Goal: Task Accomplishment & Management: Manage account settings

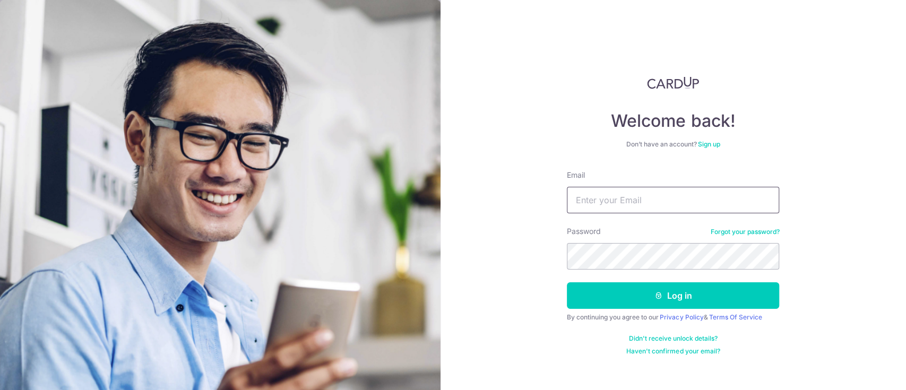
click at [593, 201] on input "Email" at bounding box center [673, 200] width 212 height 27
type input "lionel.looi@gmail.com"
click at [567, 282] on button "Log in" at bounding box center [673, 295] width 212 height 27
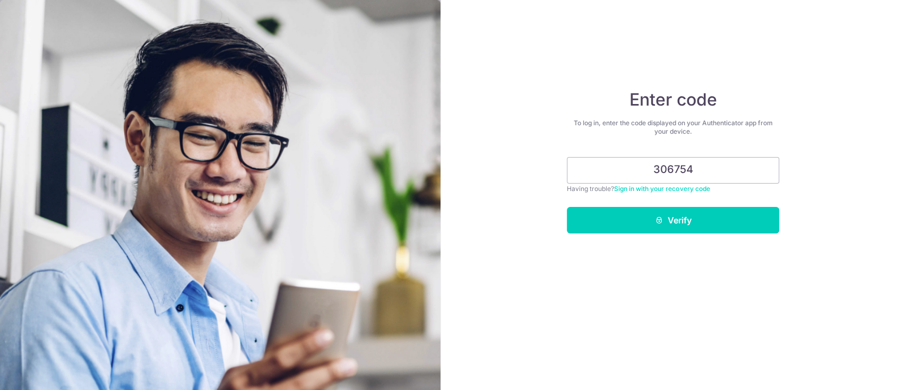
type input "306754"
click at [567, 207] on button "Verify" at bounding box center [673, 220] width 212 height 27
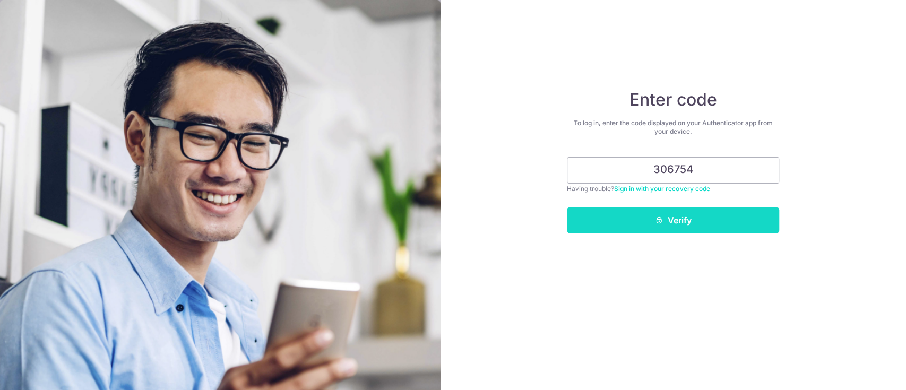
click at [694, 218] on button "Verify" at bounding box center [673, 220] width 212 height 27
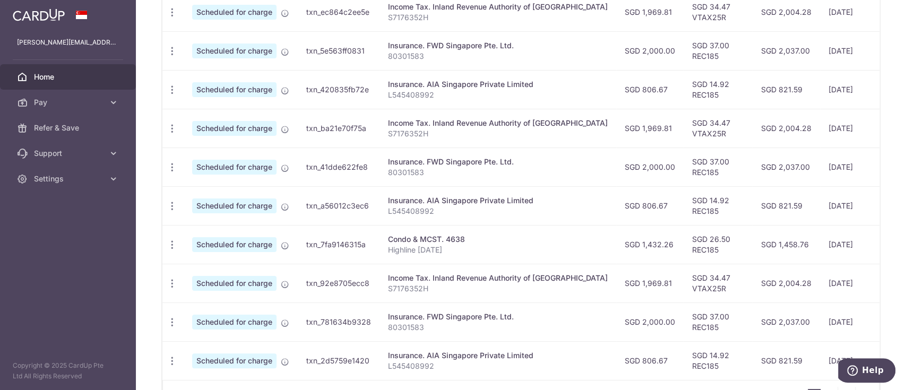
scroll to position [365, 0]
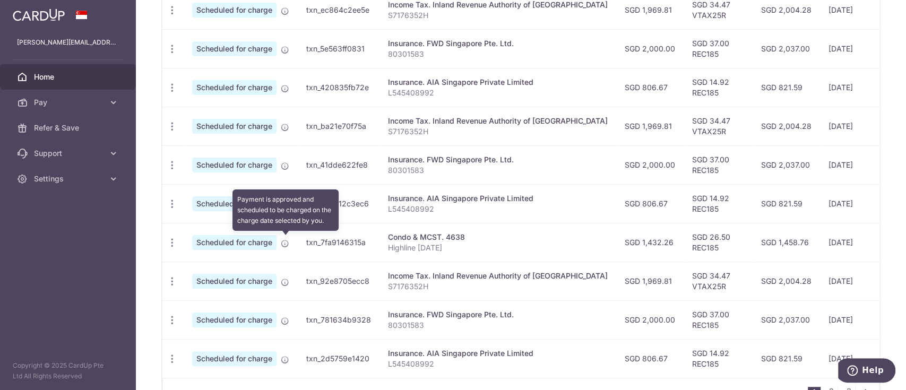
click at [287, 244] on icon at bounding box center [285, 243] width 8 height 8
click at [281, 241] on icon at bounding box center [285, 243] width 8 height 8
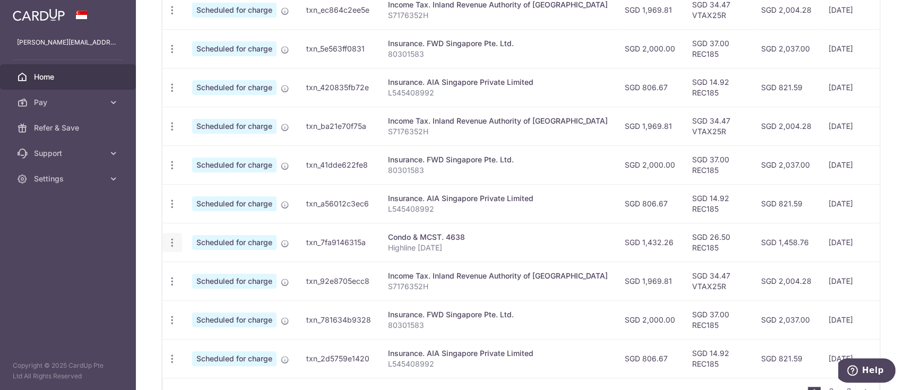
click at [176, 16] on icon "button" at bounding box center [172, 10] width 11 height 11
click at [194, 266] on span "Update payment" at bounding box center [229, 271] width 72 height 13
radio input "true"
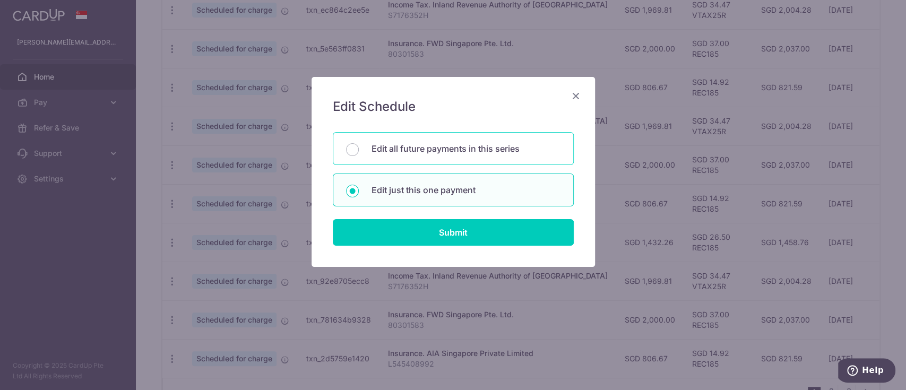
click at [439, 145] on p "Edit all future payments in this series" at bounding box center [465, 148] width 189 height 13
click at [359, 145] on input "Edit all future payments in this series" at bounding box center [352, 149] width 13 height 13
radio input "true"
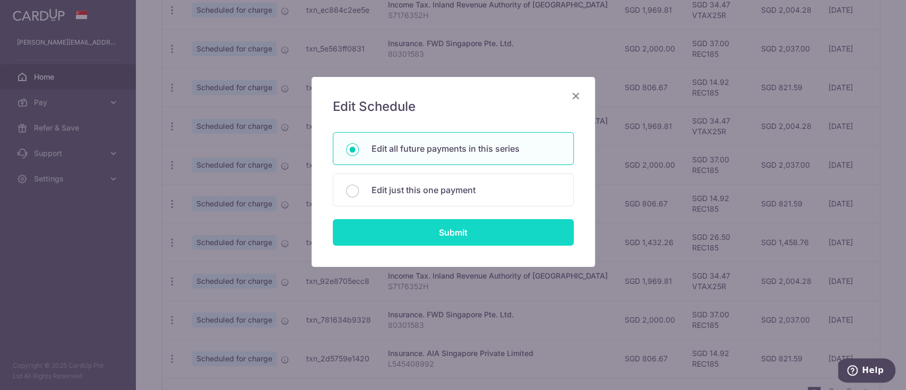
click at [440, 236] on input "Submit" at bounding box center [453, 232] width 241 height 27
radio input "true"
type input "1,432.26"
type input "Highline [DATE]"
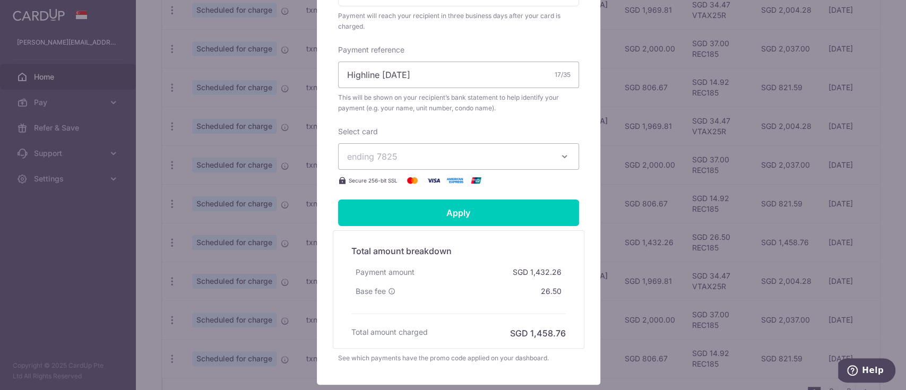
scroll to position [353, 0]
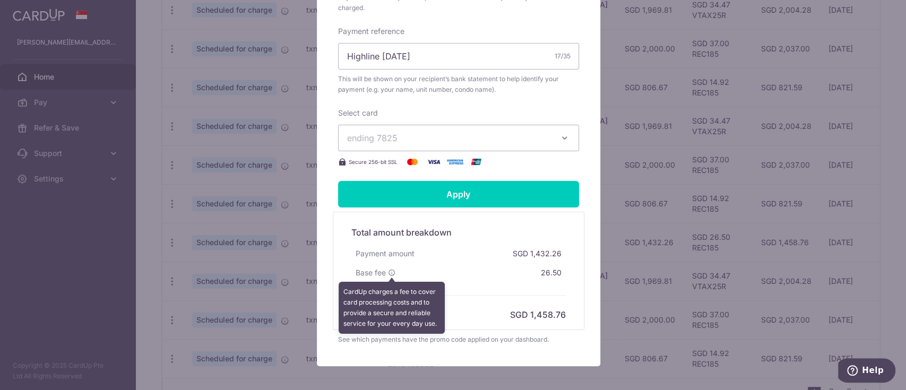
click at [388, 269] on icon at bounding box center [391, 272] width 7 height 7
click at [203, 266] on div "Edit payment By clicking apply, you will make changes to all 2 payments to 4638…" at bounding box center [453, 195] width 906 height 390
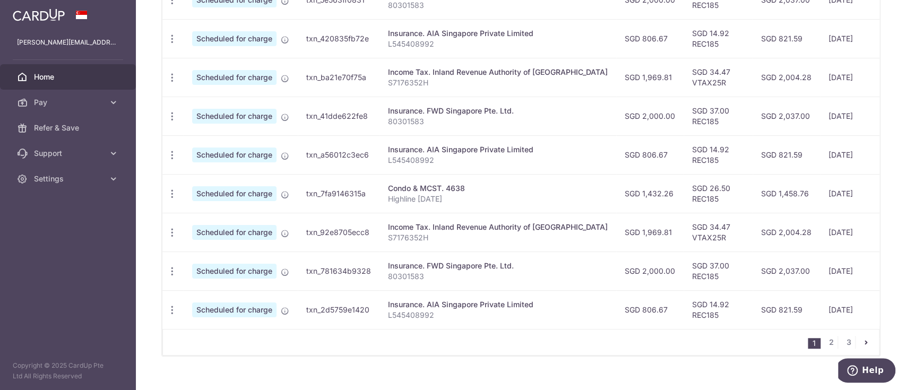
scroll to position [436, 0]
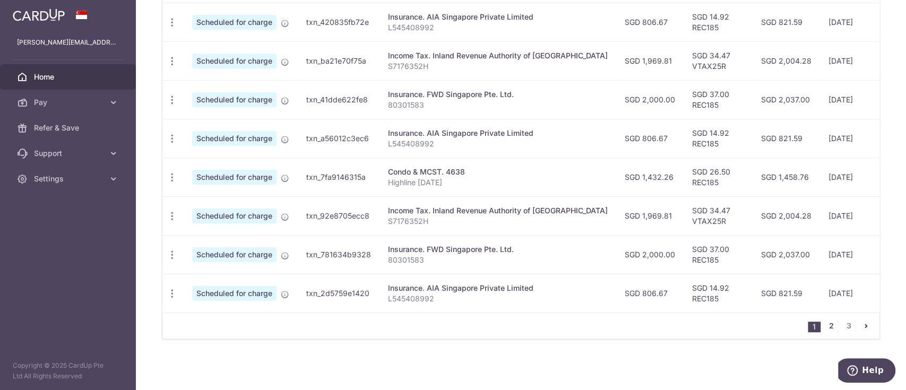
click at [825, 326] on link "2" at bounding box center [831, 325] width 13 height 13
click at [842, 323] on link "3" at bounding box center [848, 325] width 13 height 13
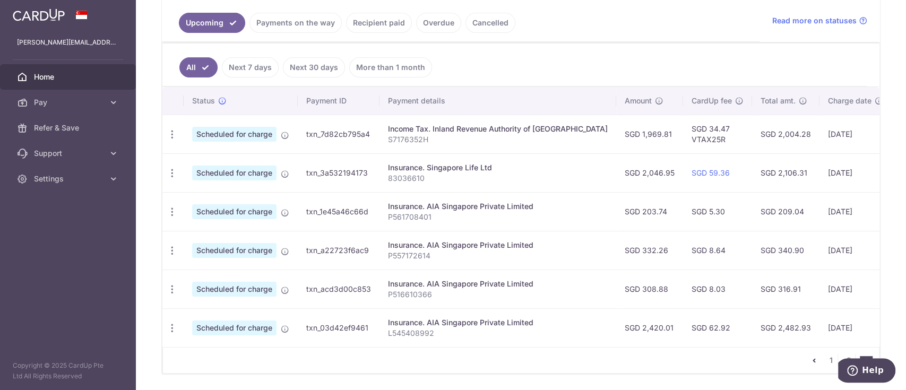
scroll to position [253, 0]
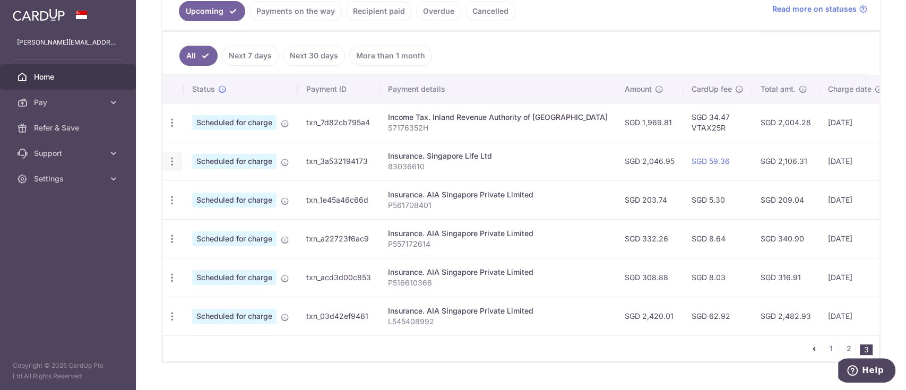
click at [170, 128] on icon "button" at bounding box center [172, 122] width 11 height 11
click at [202, 187] on span "Update payment" at bounding box center [229, 190] width 72 height 13
radio input "true"
type input "2,046.95"
type input "04/06/2026"
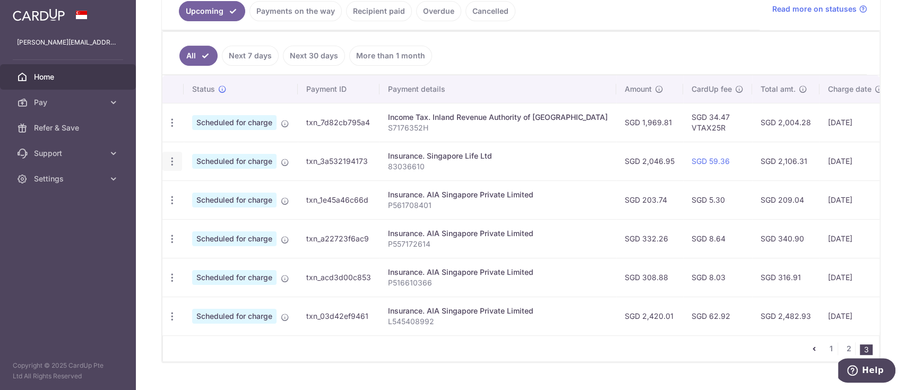
type input "83036610"
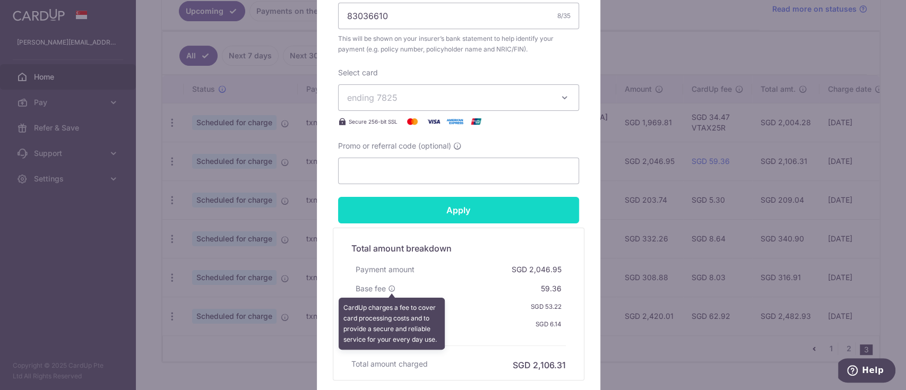
scroll to position [514, 0]
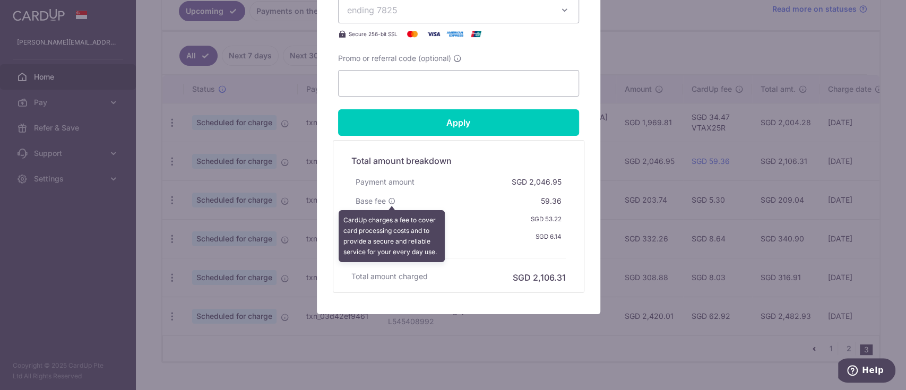
click at [170, 200] on div "Edit payment By clicking apply, you will make changes to all 2 payments to Sing…" at bounding box center [453, 195] width 906 height 390
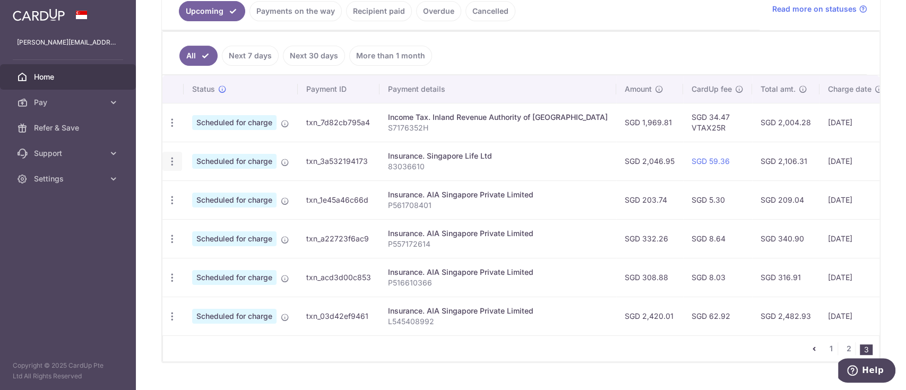
click at [174, 128] on icon "button" at bounding box center [172, 122] width 11 height 11
click at [206, 215] on span "Cancel payment" at bounding box center [228, 216] width 71 height 13
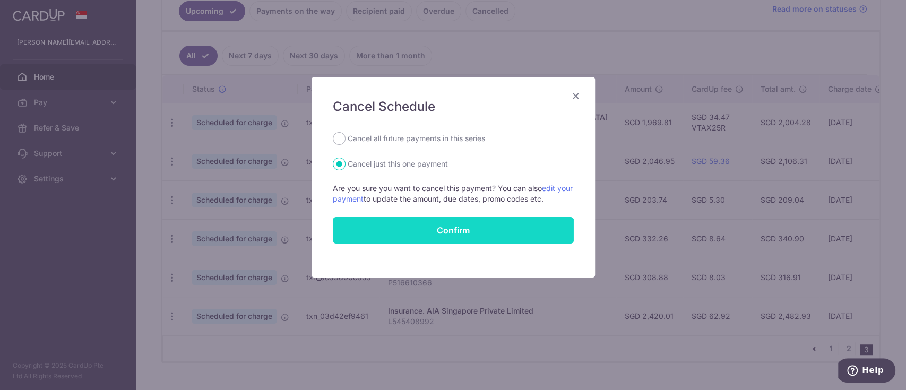
click at [453, 227] on button "Confirm" at bounding box center [453, 230] width 241 height 27
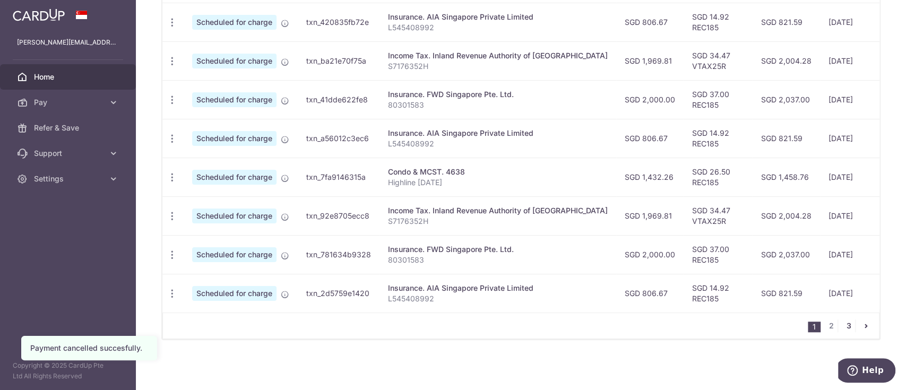
click at [841, 326] on div at bounding box center [457, 197] width 915 height 394
click at [842, 327] on link "3" at bounding box center [848, 325] width 13 height 13
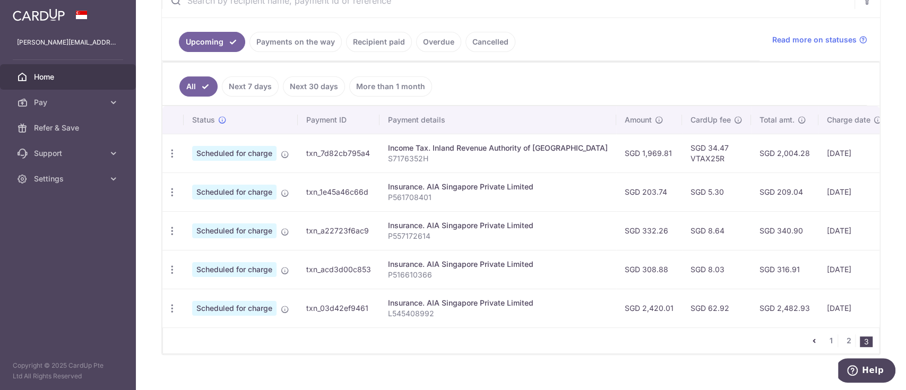
scroll to position [242, 0]
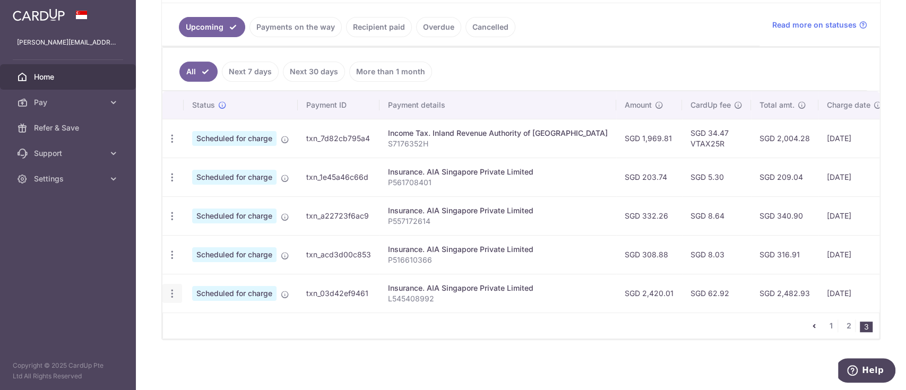
click at [169, 144] on icon "button" at bounding box center [172, 138] width 11 height 11
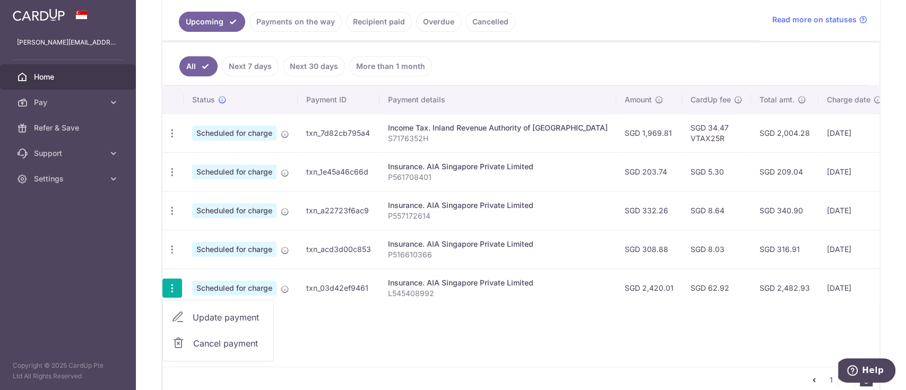
click at [206, 317] on span "Update payment" at bounding box center [229, 317] width 72 height 13
radio input "true"
type input "2,420.01"
type input "[DATE]"
type input "L545408992"
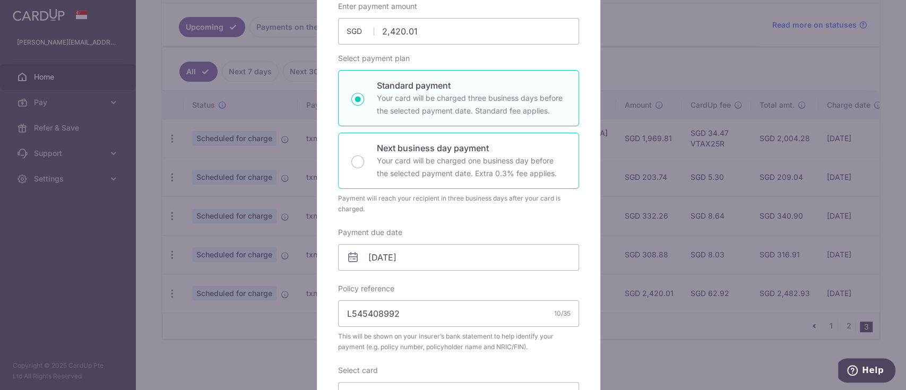
scroll to position [115, 0]
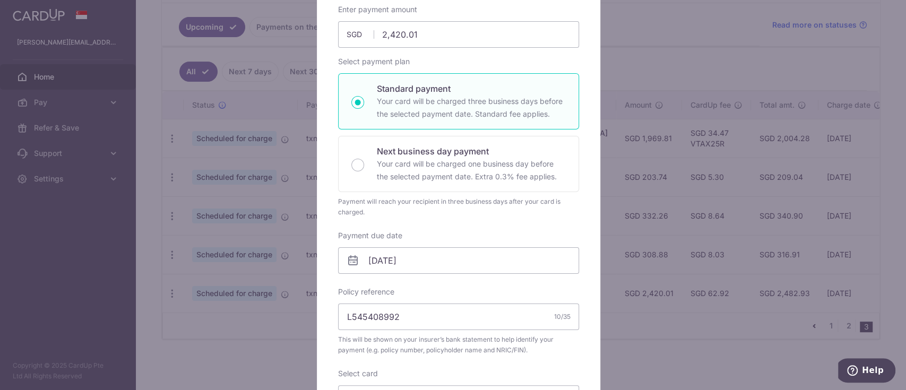
click at [205, 337] on div "Edit payment By clicking apply, you will make changes to all payments to AIA Si…" at bounding box center [453, 195] width 906 height 390
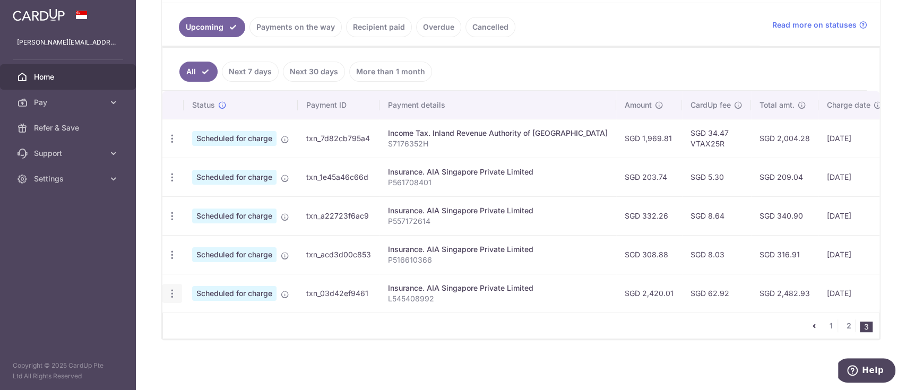
click at [171, 144] on icon "button" at bounding box center [172, 138] width 11 height 11
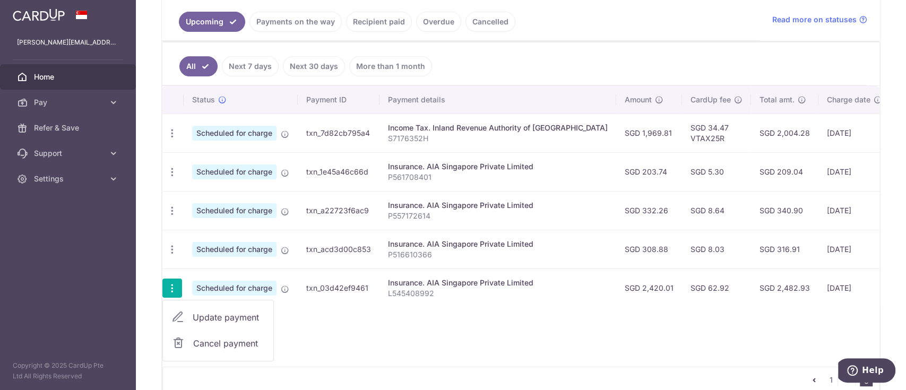
click at [210, 343] on span "Cancel payment" at bounding box center [228, 343] width 71 height 13
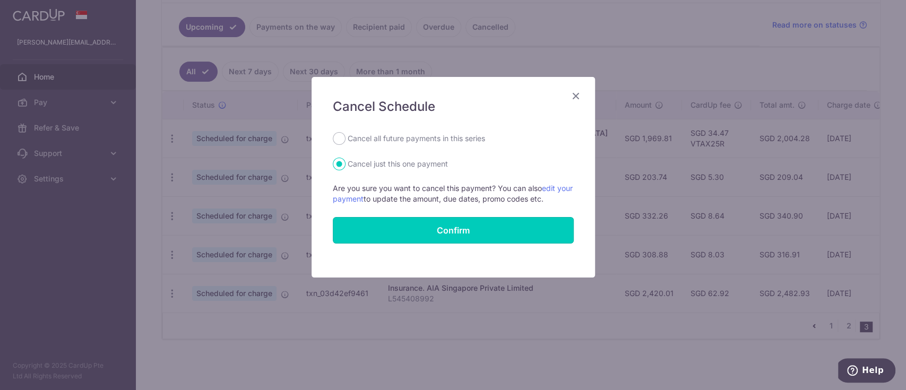
click at [434, 240] on button "Confirm" at bounding box center [453, 230] width 241 height 27
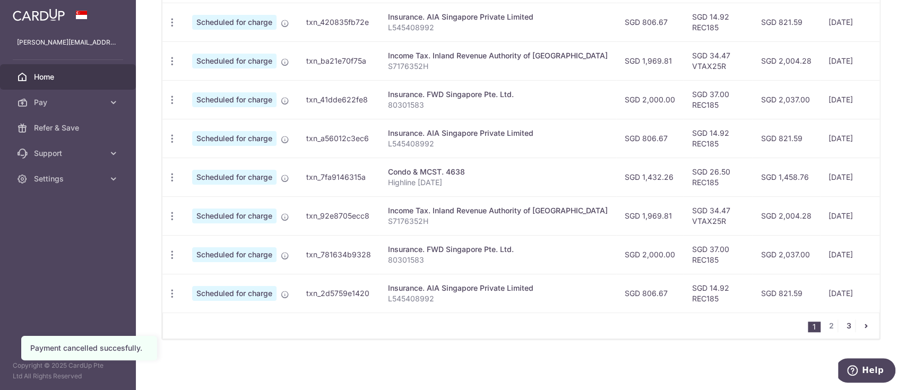
click at [842, 325] on link "3" at bounding box center [848, 325] width 13 height 13
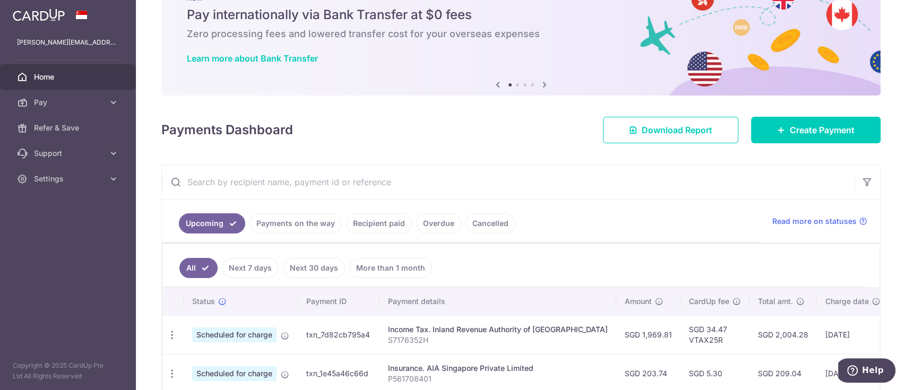
scroll to position [204, 0]
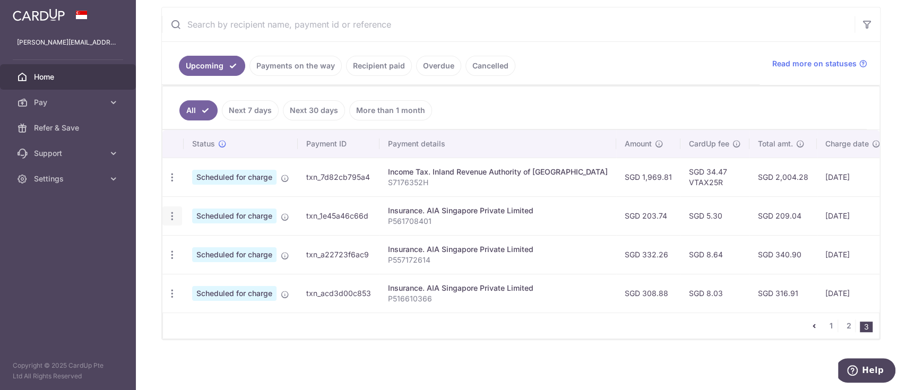
click at [174, 183] on icon "button" at bounding box center [172, 177] width 11 height 11
click at [202, 265] on span "Cancel payment" at bounding box center [228, 271] width 71 height 13
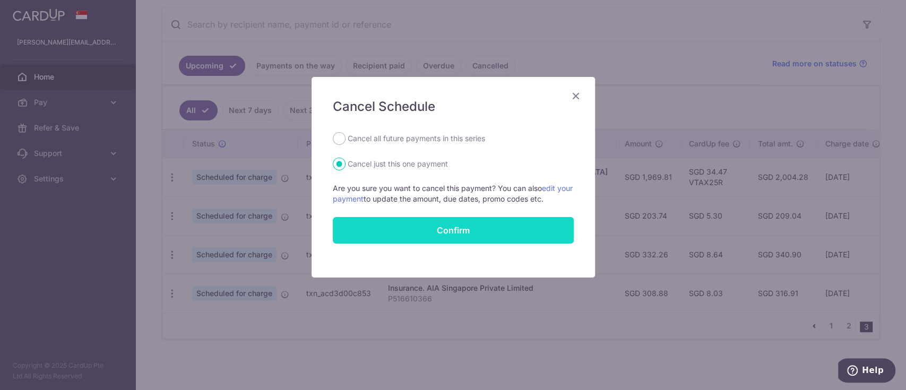
click at [446, 232] on button "Confirm" at bounding box center [453, 230] width 241 height 27
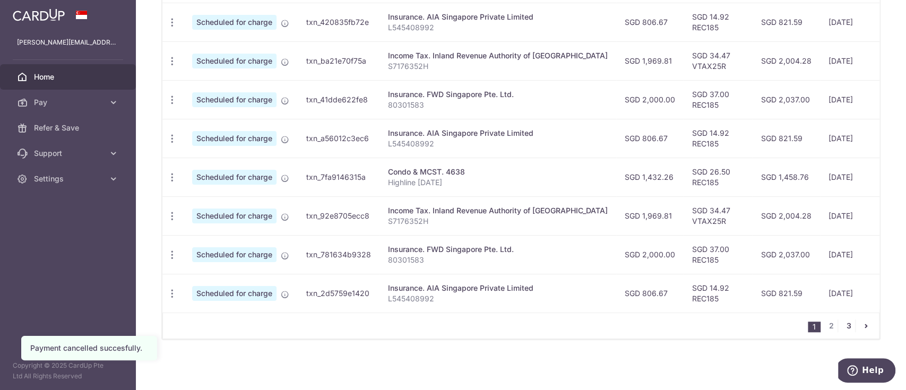
click at [844, 324] on link "3" at bounding box center [848, 325] width 13 height 13
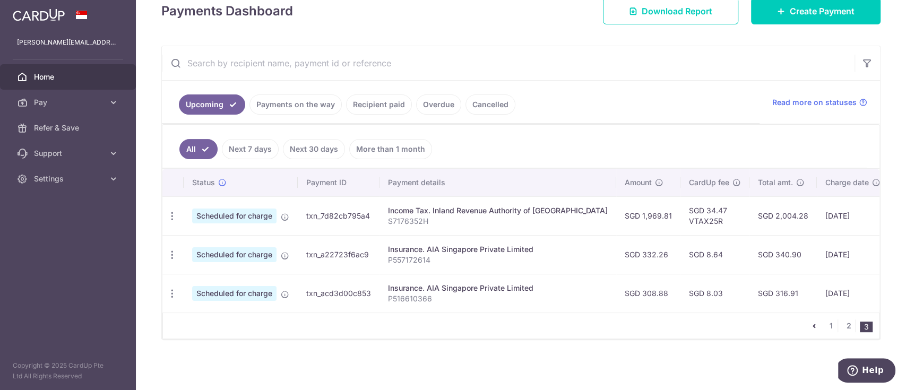
scroll to position [165, 0]
click at [170, 222] on icon "button" at bounding box center [172, 216] width 11 height 11
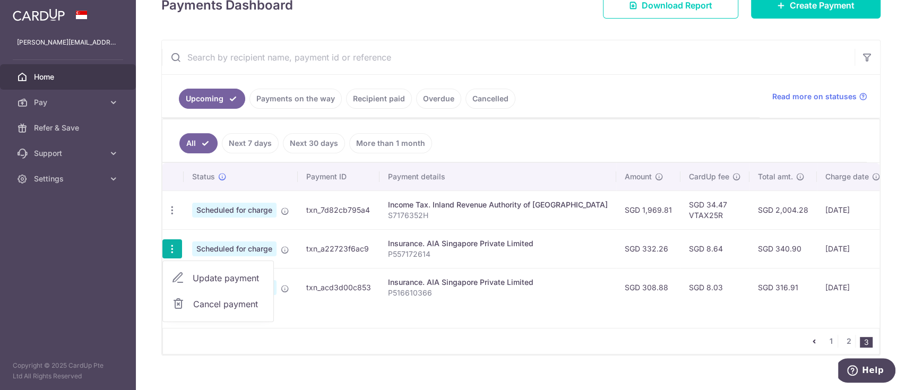
click at [212, 301] on span "Cancel payment" at bounding box center [228, 304] width 71 height 13
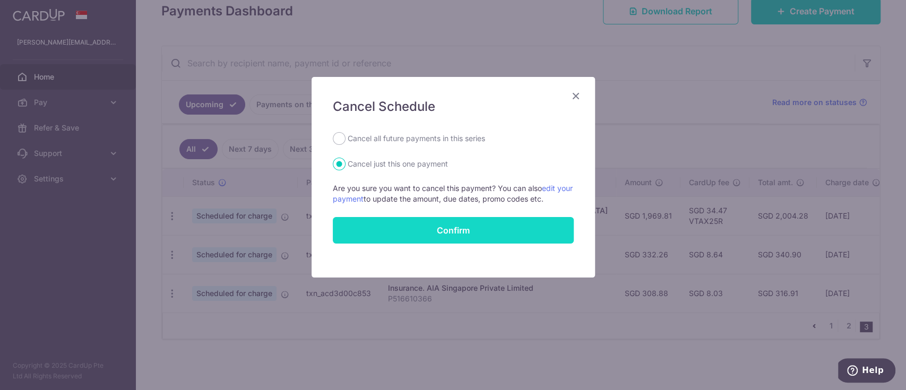
click at [464, 221] on button "Confirm" at bounding box center [453, 230] width 241 height 27
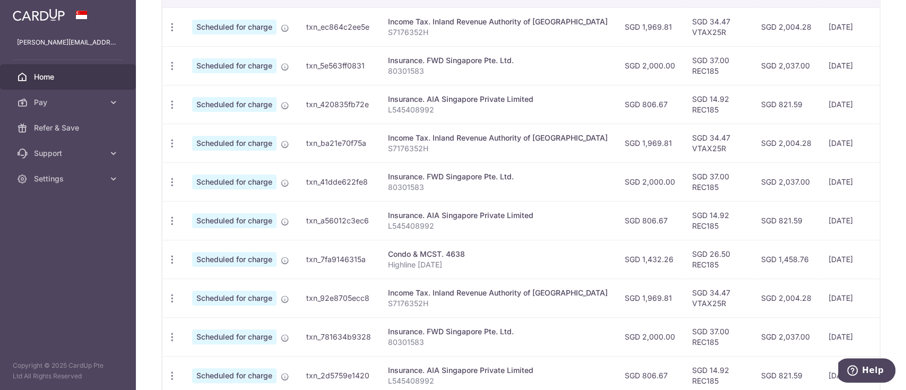
scroll to position [436, 0]
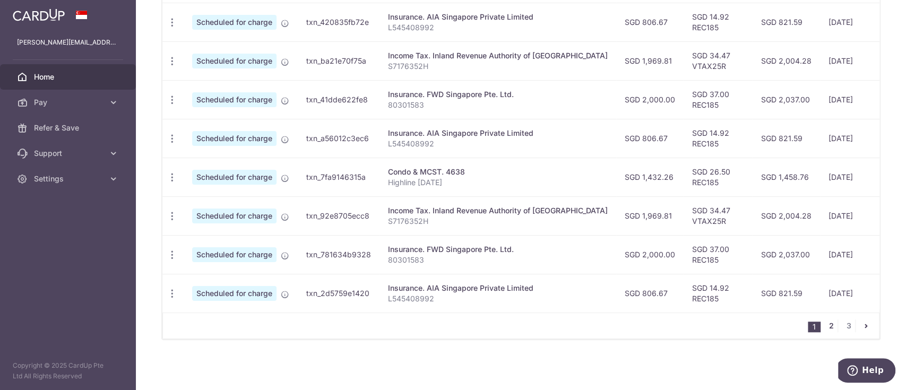
click at [825, 322] on link "2" at bounding box center [831, 325] width 13 height 13
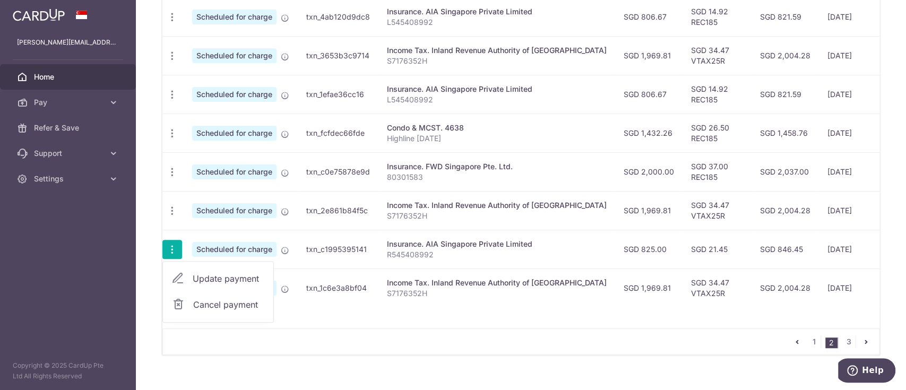
click at [200, 303] on span "Cancel payment" at bounding box center [228, 304] width 71 height 13
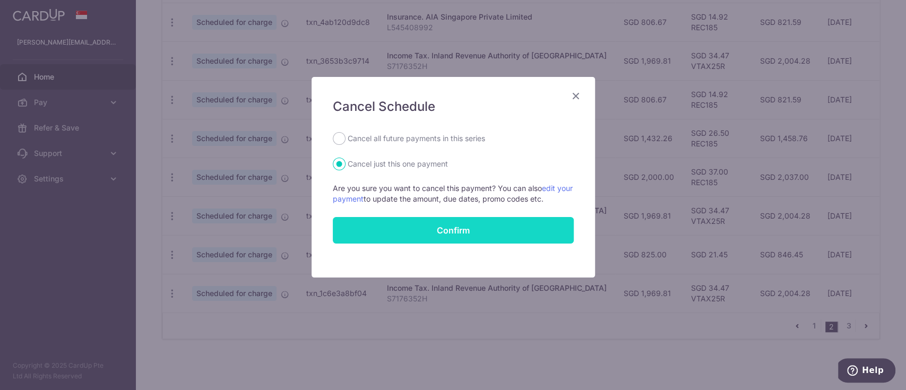
click at [427, 226] on button "Confirm" at bounding box center [453, 230] width 241 height 27
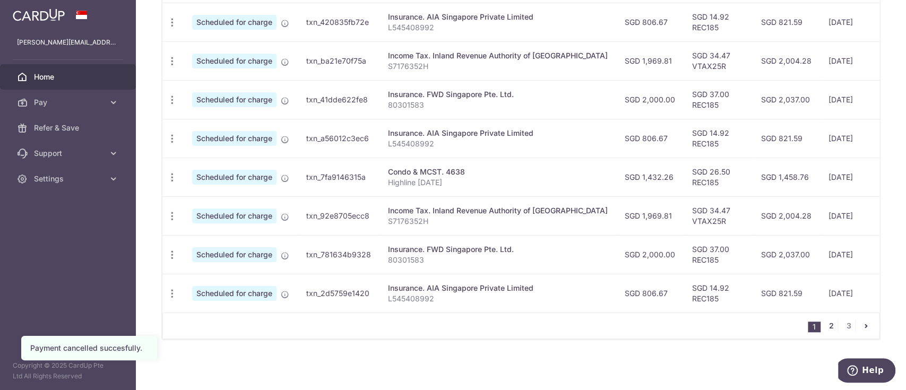
click at [828, 325] on link "2" at bounding box center [831, 325] width 13 height 13
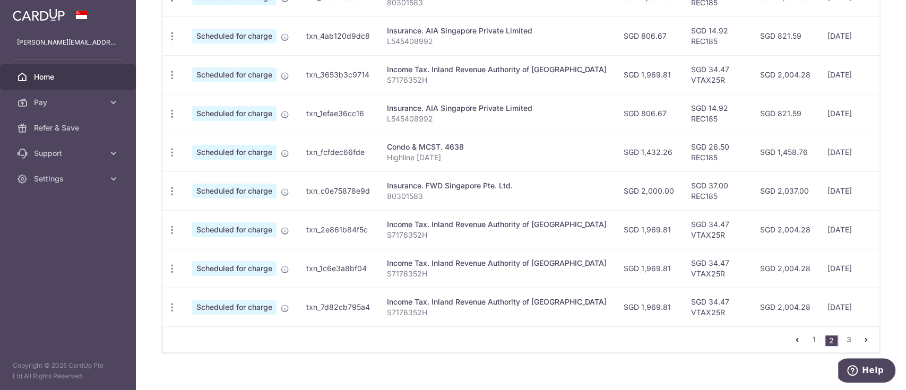
scroll to position [436, 0]
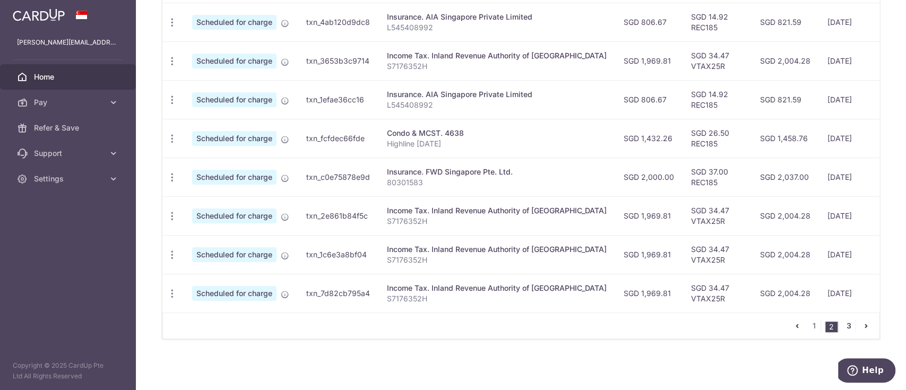
click at [842, 321] on link "3" at bounding box center [848, 325] width 13 height 13
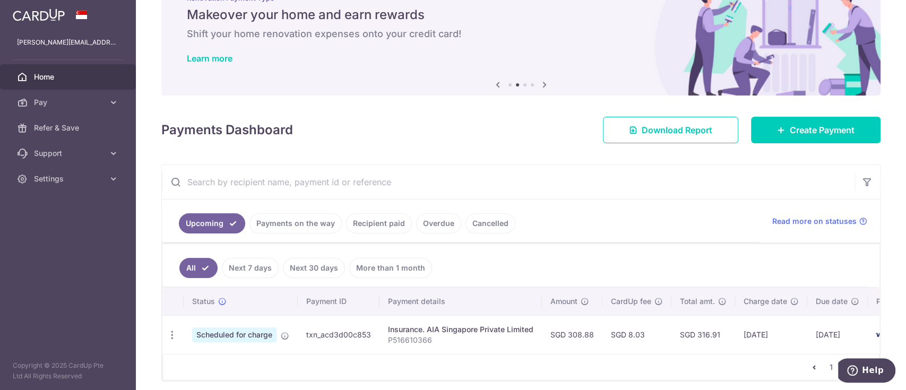
scroll to position [88, 0]
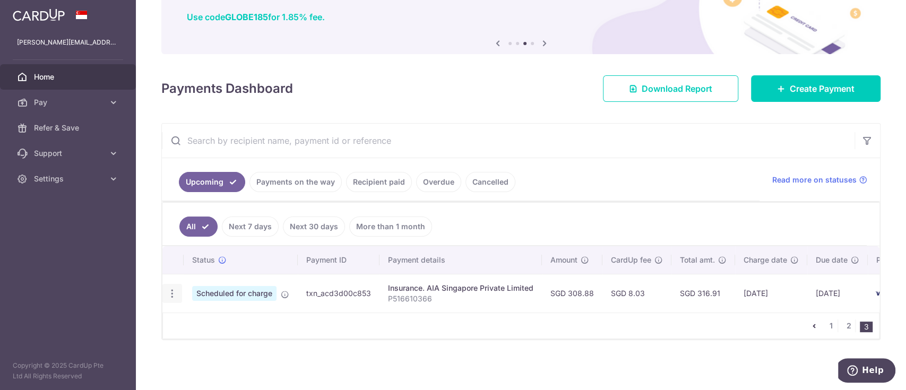
click at [169, 288] on icon "button" at bounding box center [172, 293] width 11 height 11
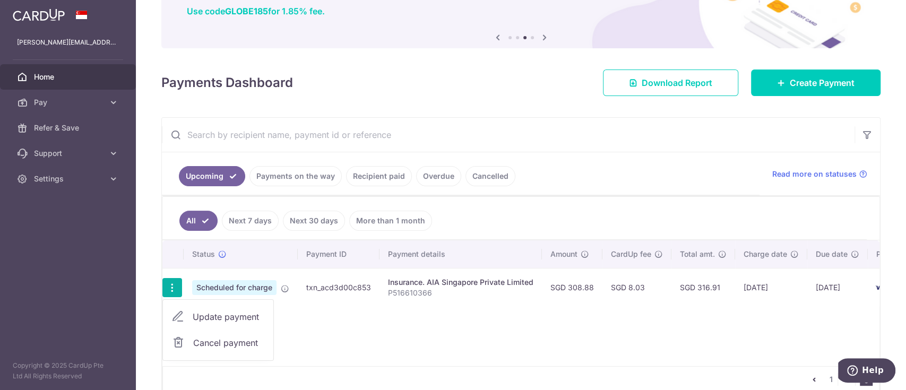
click at [192, 341] on link "Cancel payment" at bounding box center [218, 343] width 110 height 27
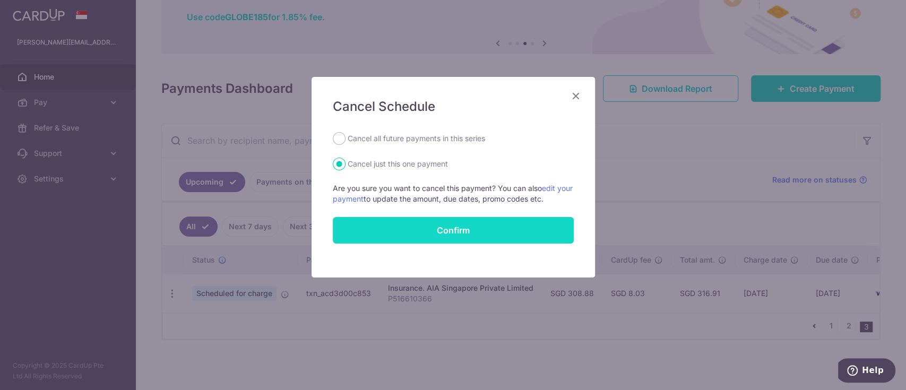
click at [419, 231] on button "Confirm" at bounding box center [453, 230] width 241 height 27
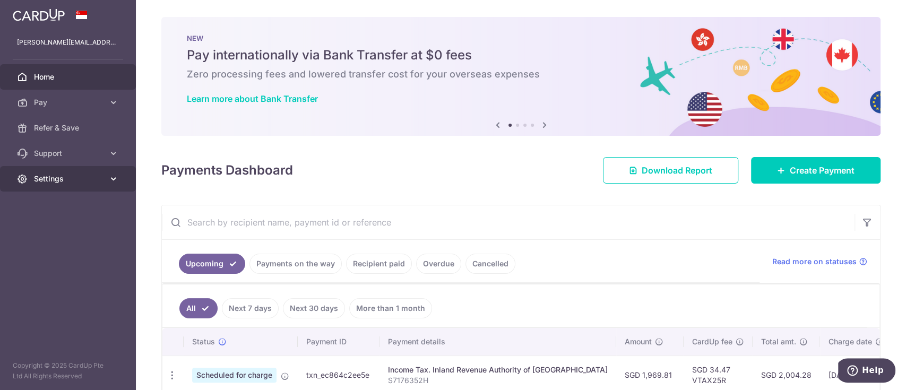
click at [113, 178] on icon at bounding box center [113, 179] width 11 height 11
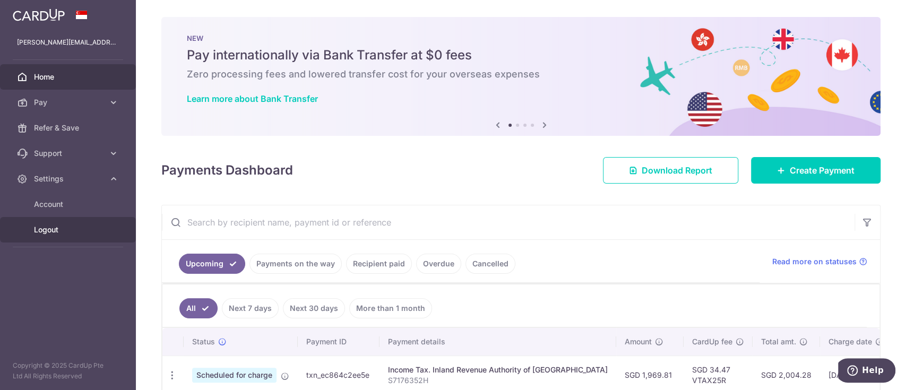
click at [46, 224] on span "Logout" at bounding box center [69, 229] width 70 height 11
